Goal: Find contact information: Find contact information

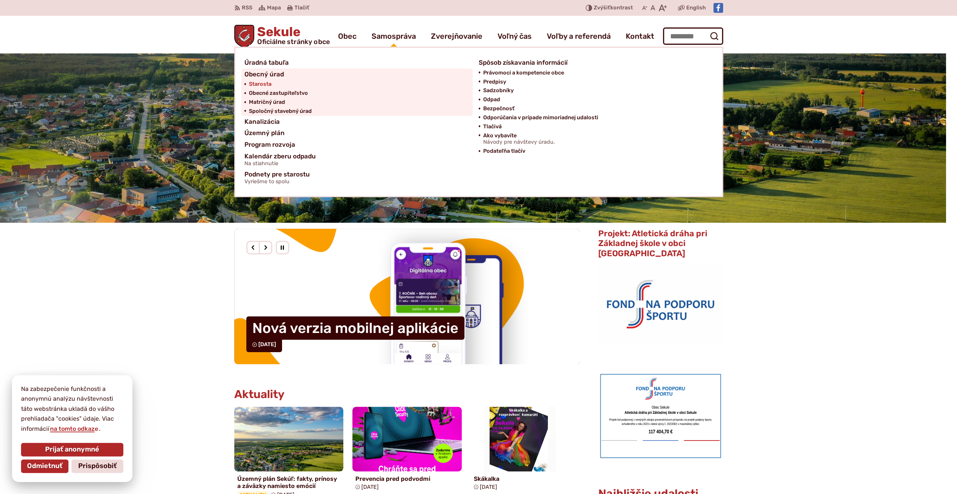
click at [253, 83] on span "Starosta" at bounding box center [260, 84] width 23 height 9
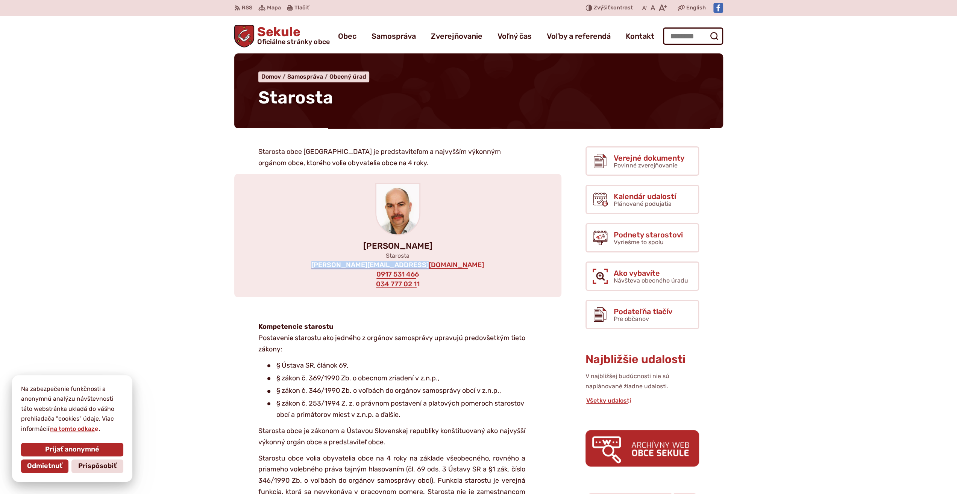
drag, startPoint x: 446, startPoint y: 268, endPoint x: 347, endPoint y: 273, distance: 99.4
click at [347, 273] on div "[PERSON_NAME] Starosta [EMAIL_ADDRESS][DOMAIN_NAME] 0917 531 466 034 777 02 11" at bounding box center [397, 235] width 327 height 123
copy link "[PERSON_NAME][EMAIL_ADDRESS][DOMAIN_NAME]"
